Goal: Transaction & Acquisition: Subscribe to service/newsletter

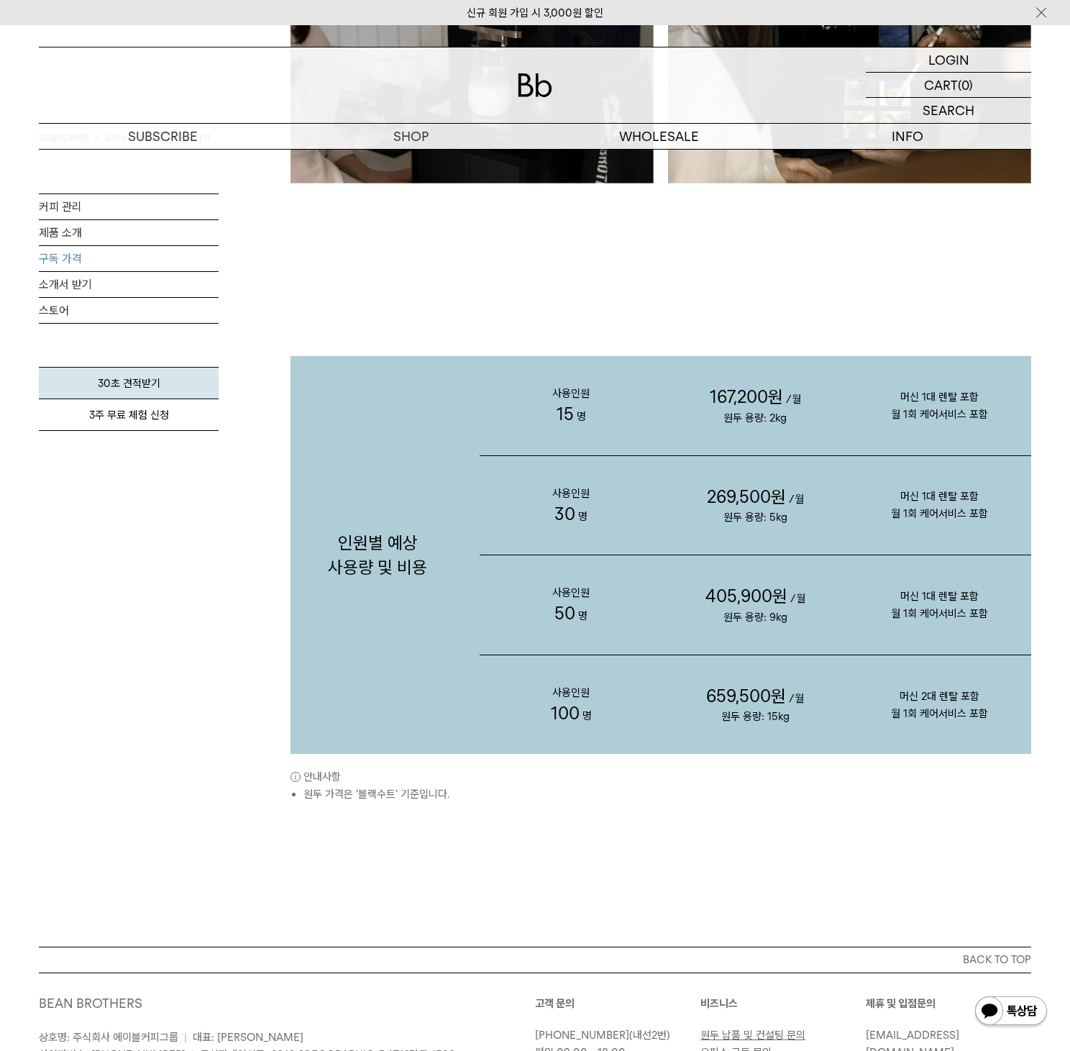
scroll to position [1434, 0]
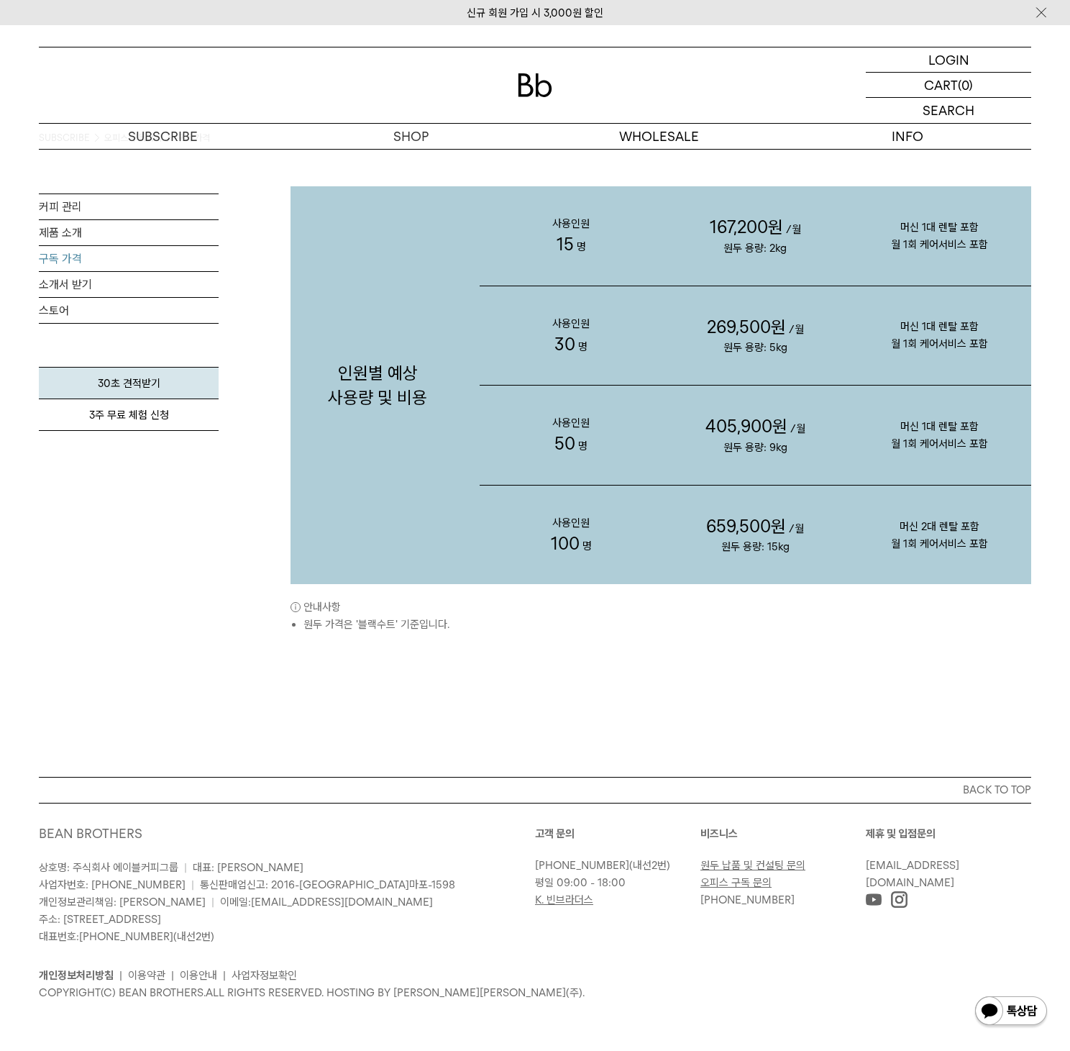
click at [749, 880] on link "오피스 구독 문의" at bounding box center [735, 882] width 71 height 13
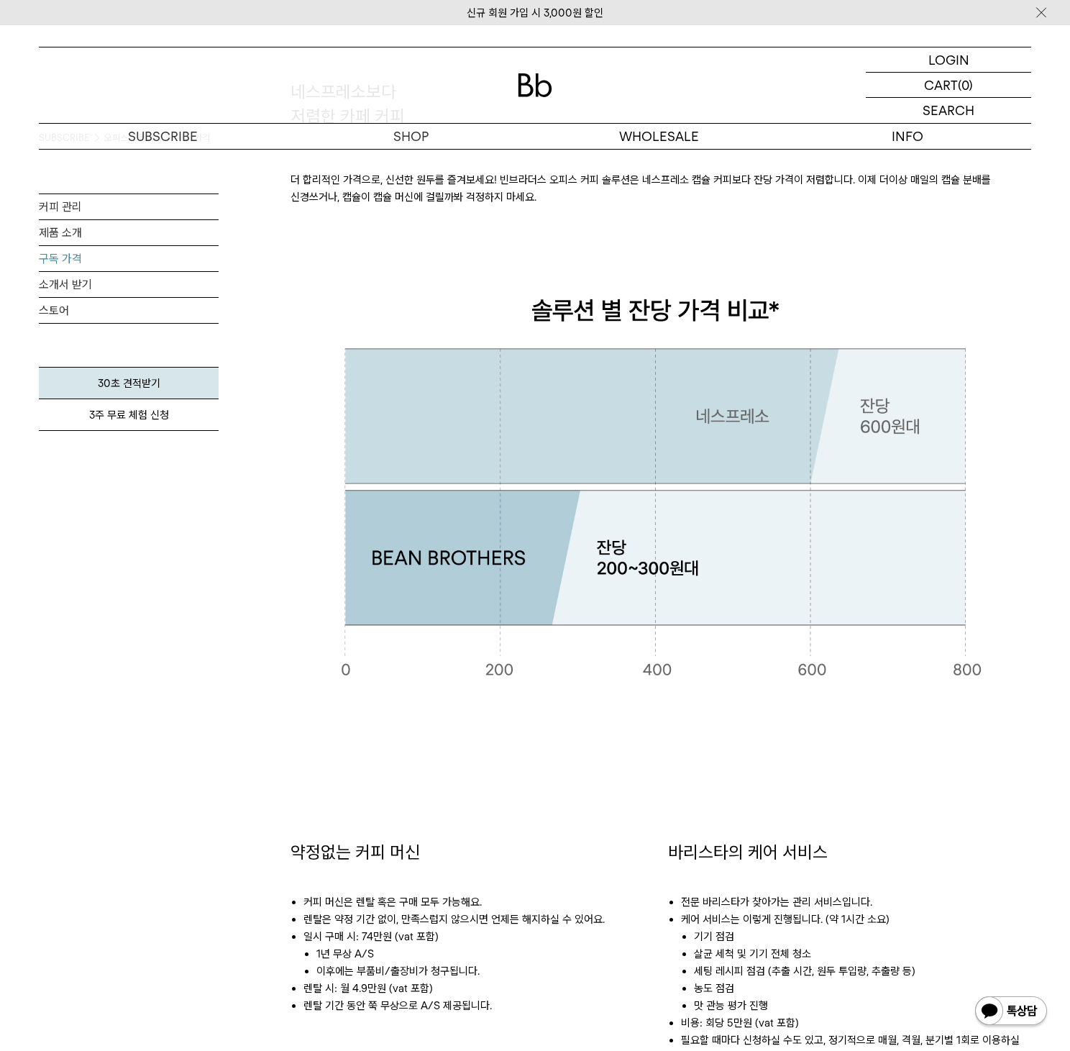
scroll to position [0, 0]
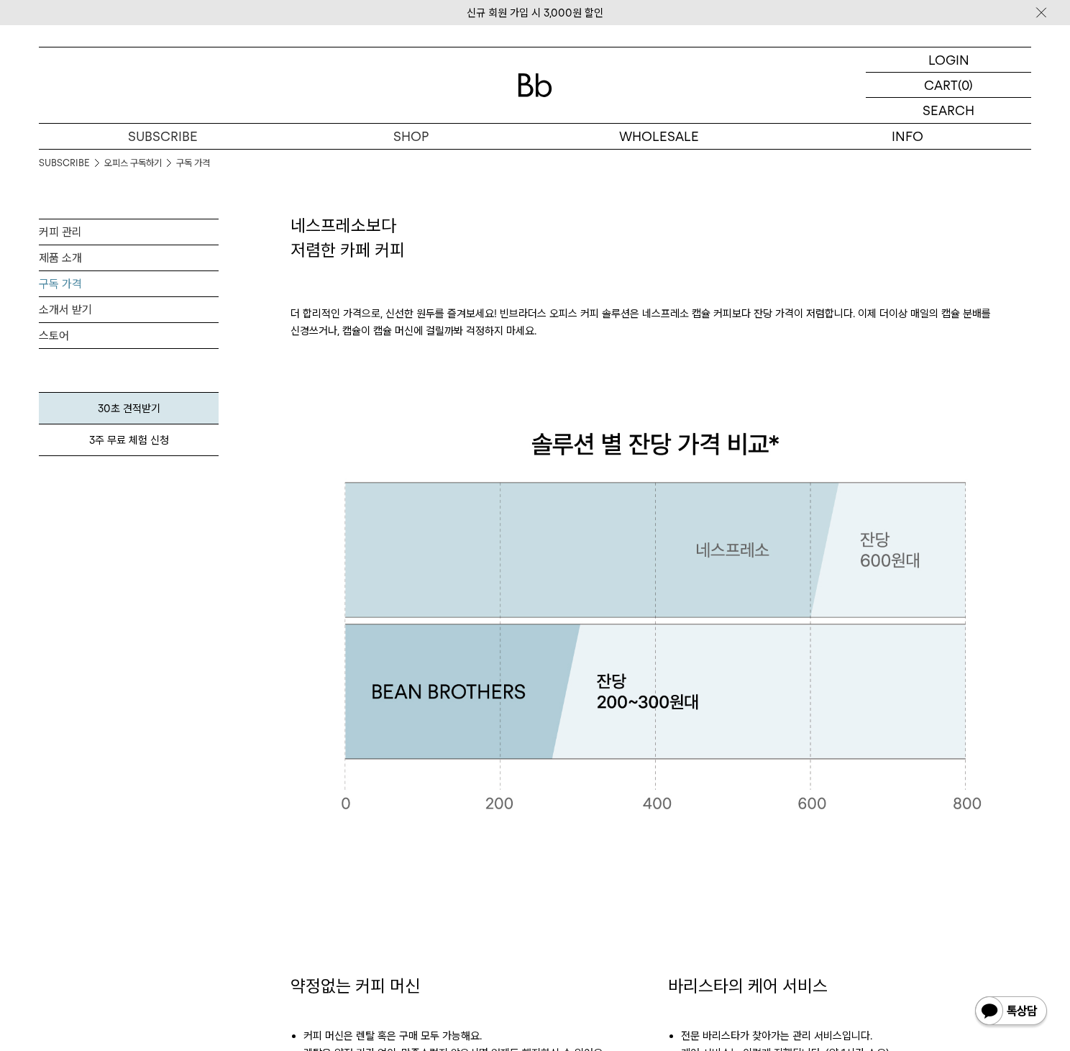
click at [923, 287] on p "더 합리적인 가격으로, 신선한 원두를 즐겨보세요! 빈브라더스 오피스 커피 솔루션은 네스프레소 캡슐 커피보다 잔당 가격이 저렴합니다. 이제 더이…" at bounding box center [661, 322] width 741 height 121
click at [75, 231] on link "커피 관리" at bounding box center [129, 231] width 180 height 25
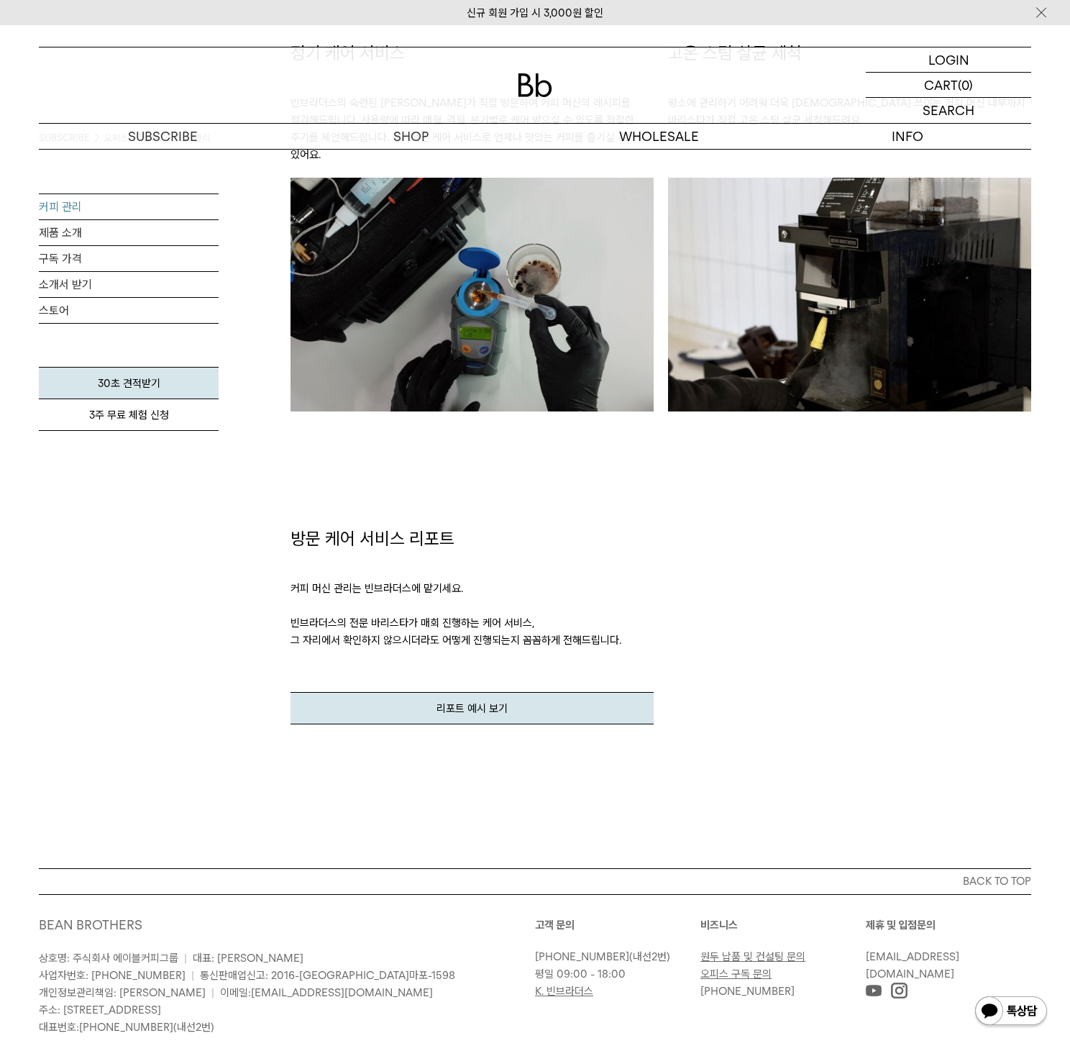
scroll to position [1435, 0]
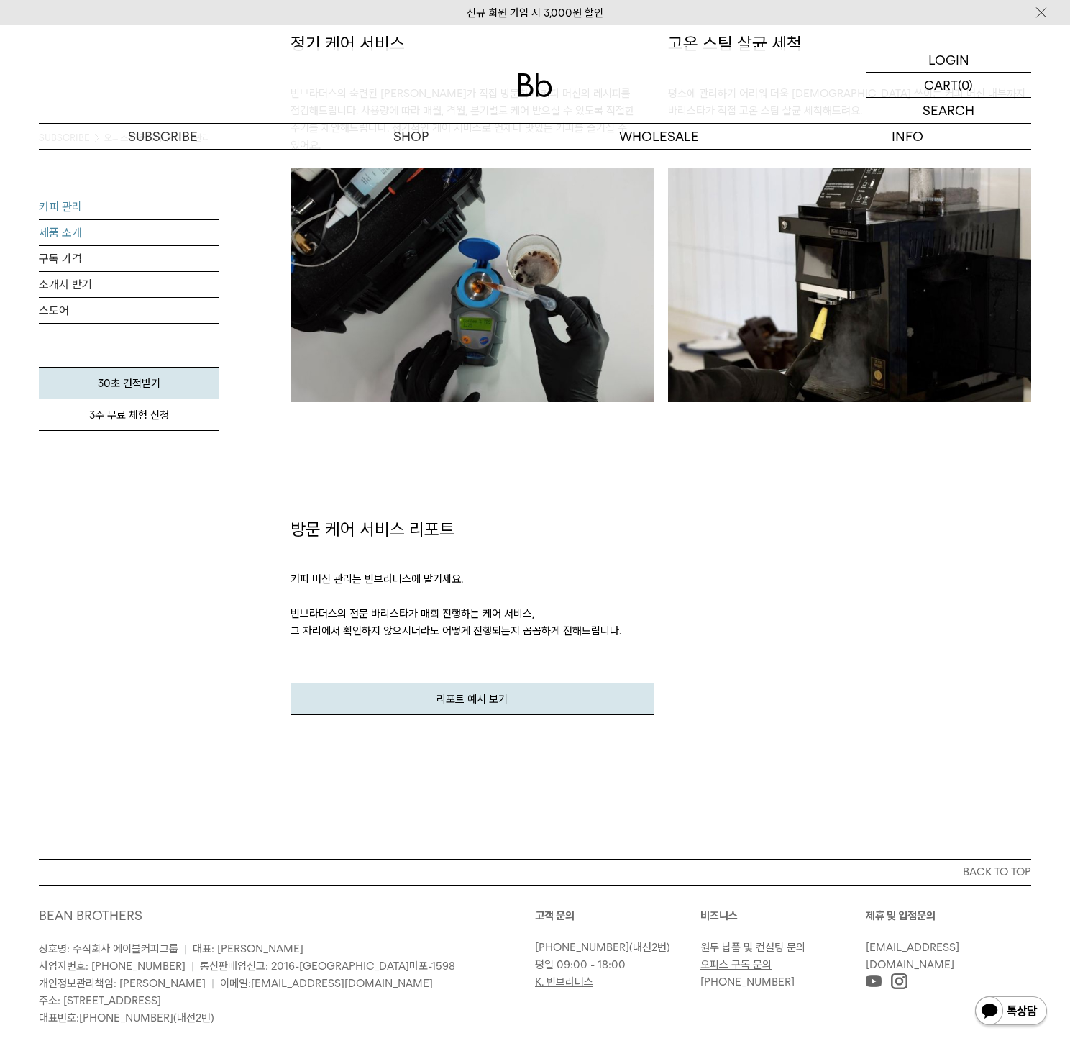
click at [66, 233] on link "제품 소개" at bounding box center [129, 232] width 180 height 25
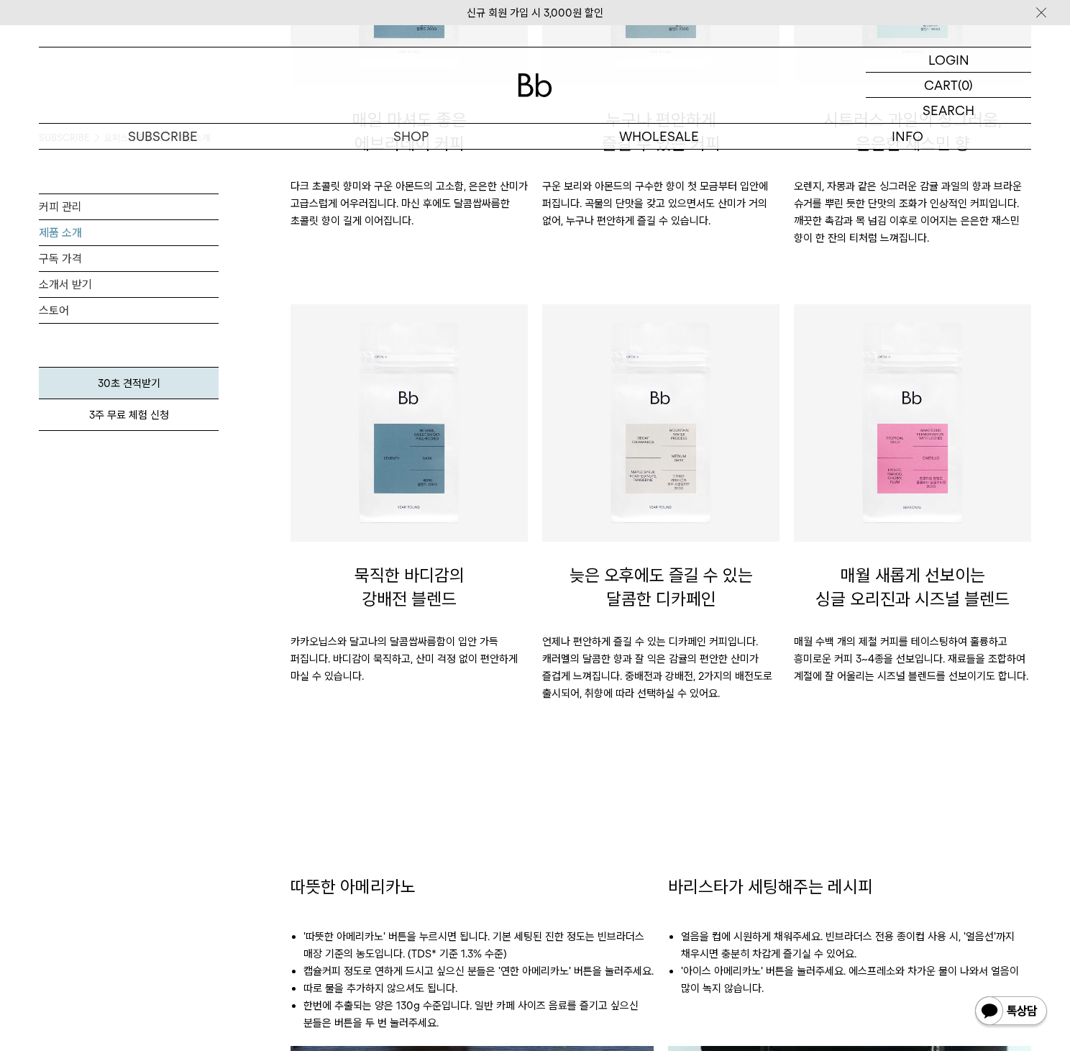
scroll to position [63, 0]
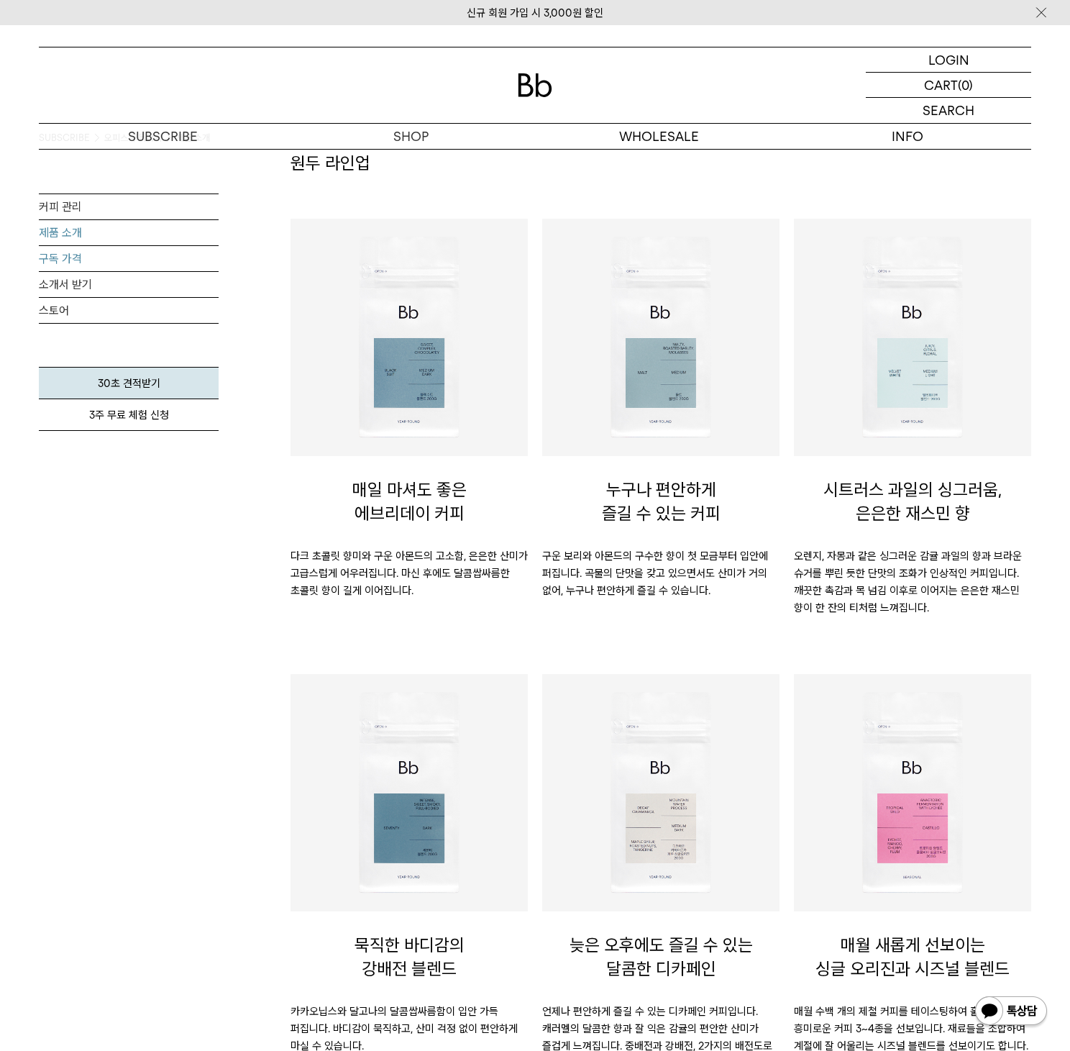
click at [56, 261] on link "구독 가격" at bounding box center [129, 258] width 180 height 25
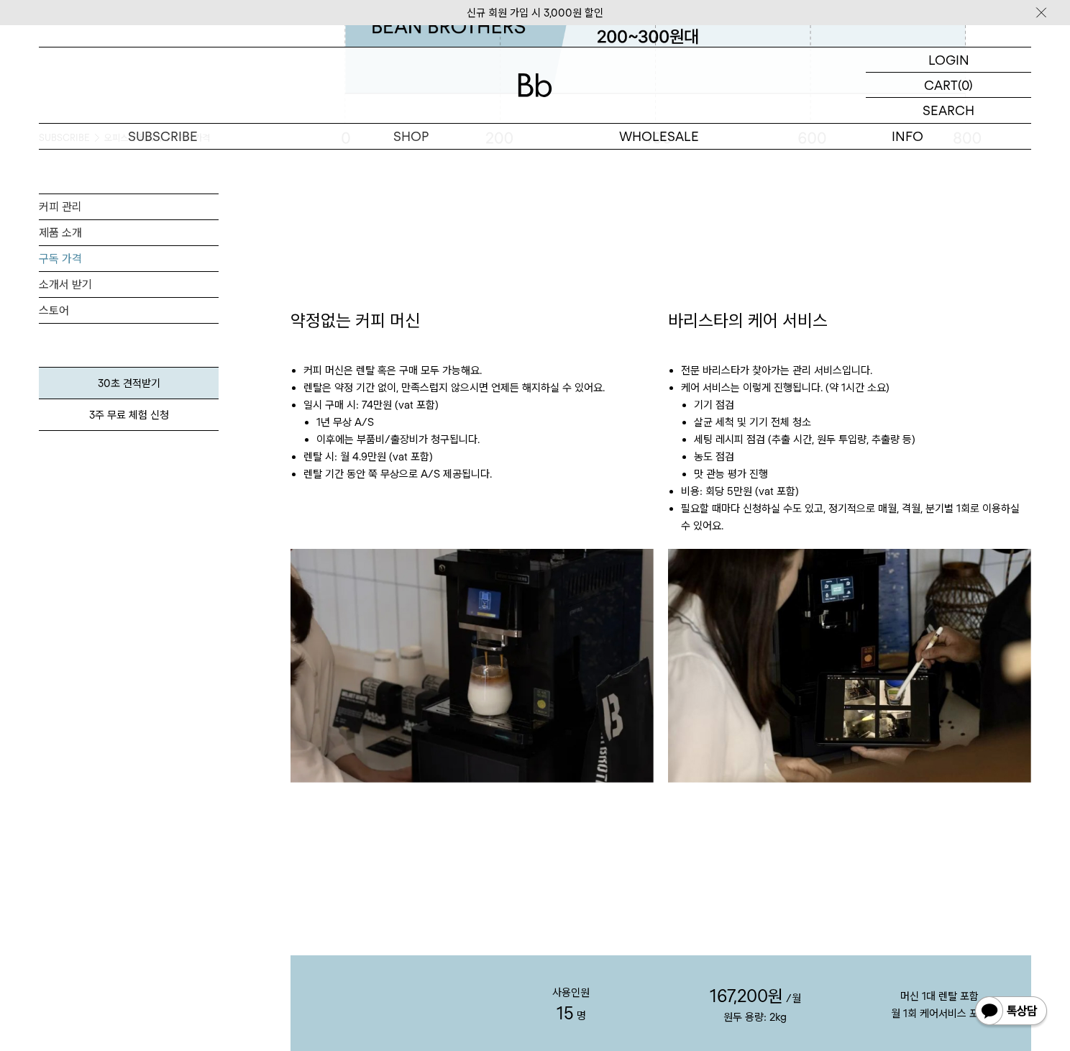
scroll to position [675, 0]
